Goal: Task Accomplishment & Management: Manage account settings

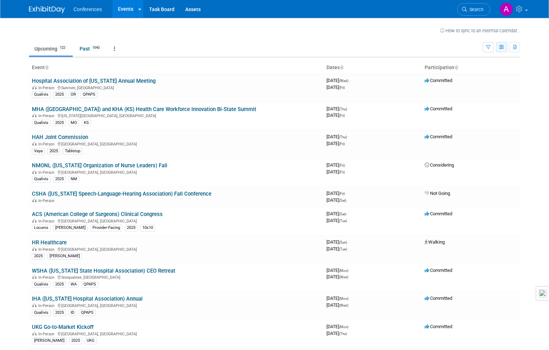
click at [505, 47] on icon "button" at bounding box center [501, 47] width 5 height 5
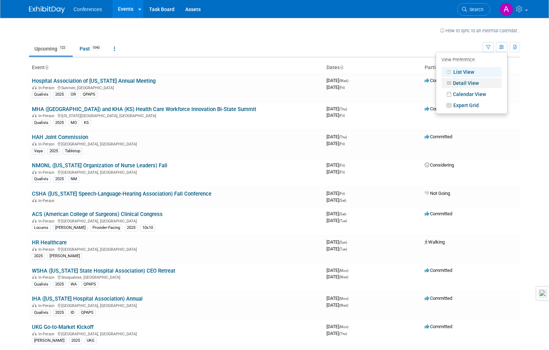
click at [453, 85] on icon at bounding box center [449, 83] width 7 height 5
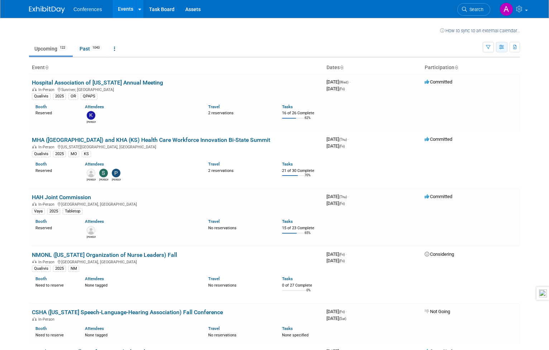
click at [505, 46] on icon "button" at bounding box center [501, 47] width 5 height 5
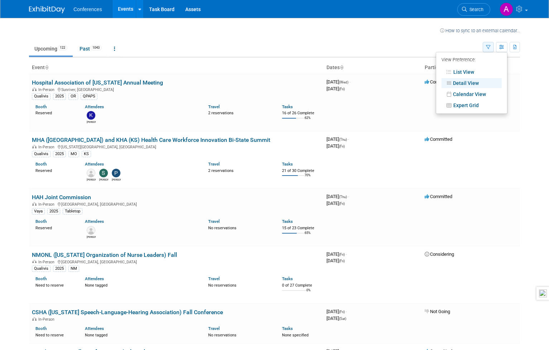
click at [493, 47] on button "button" at bounding box center [488, 47] width 11 height 10
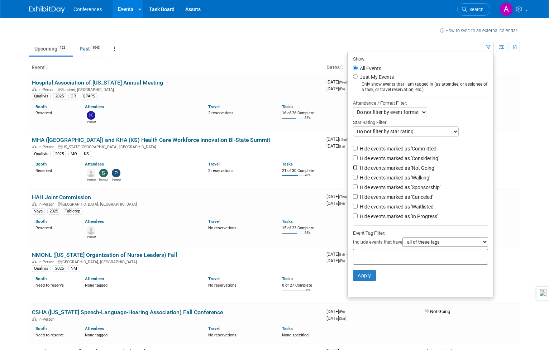
click at [354, 170] on input "Hide events marked as 'Not Going'" at bounding box center [355, 167] width 5 height 5
checkbox input "true"
click at [354, 160] on input "Hide events marked as 'Considering'" at bounding box center [355, 158] width 5 height 5
checkbox input "true"
click at [368, 281] on button "Apply" at bounding box center [364, 275] width 23 height 11
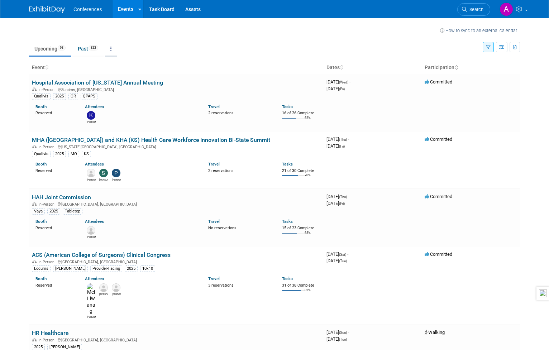
click at [111, 46] on icon at bounding box center [110, 48] width 1 height 5
click at [292, 36] on td "Upcoming 93 Past 822 All Events 915 Past and Upcoming Grouped Annually Events g…" at bounding box center [256, 45] width 454 height 23
click at [524, 11] on icon at bounding box center [520, 9] width 8 height 6
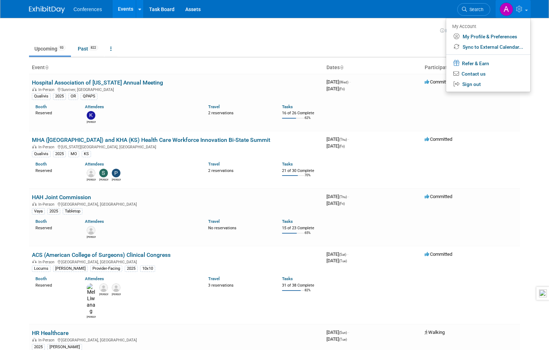
click at [538, 32] on body "Conferences Events Recently Viewed Events: FACHC ([US_STATE] Association of Com…" at bounding box center [274, 175] width 549 height 350
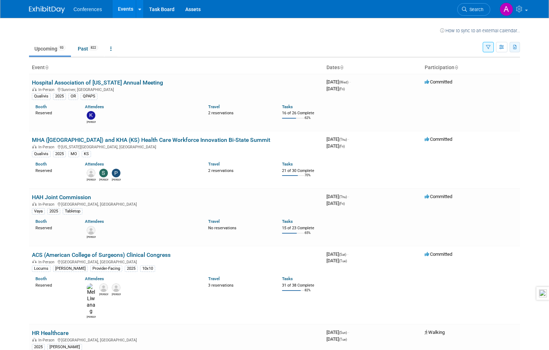
click at [517, 49] on icon "button" at bounding box center [515, 47] width 4 height 5
click at [471, 68] on link "Export Current View (93 Events)" at bounding box center [476, 70] width 78 height 10
